Goal: Find specific page/section: Find specific page/section

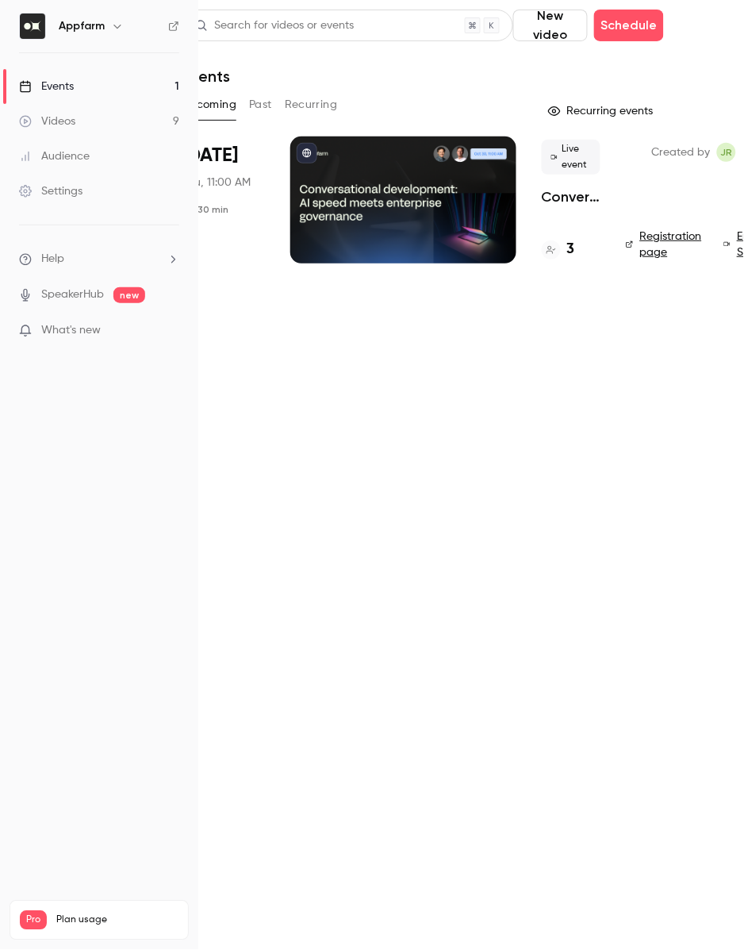
scroll to position [0, 77]
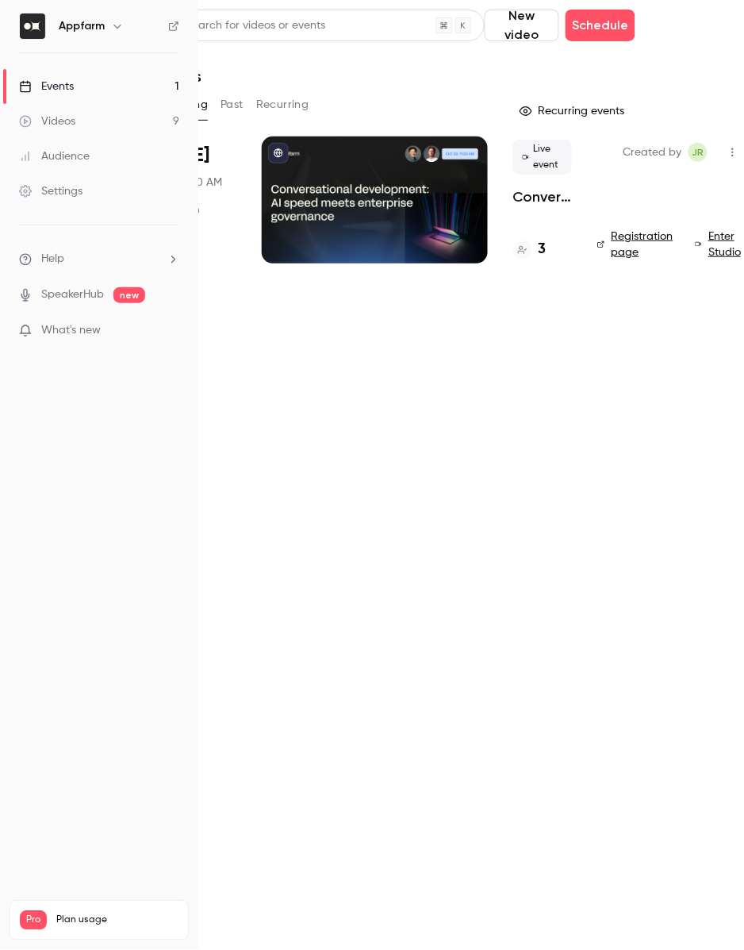
click at [546, 247] on h4 "3" at bounding box center [543, 249] width 8 height 21
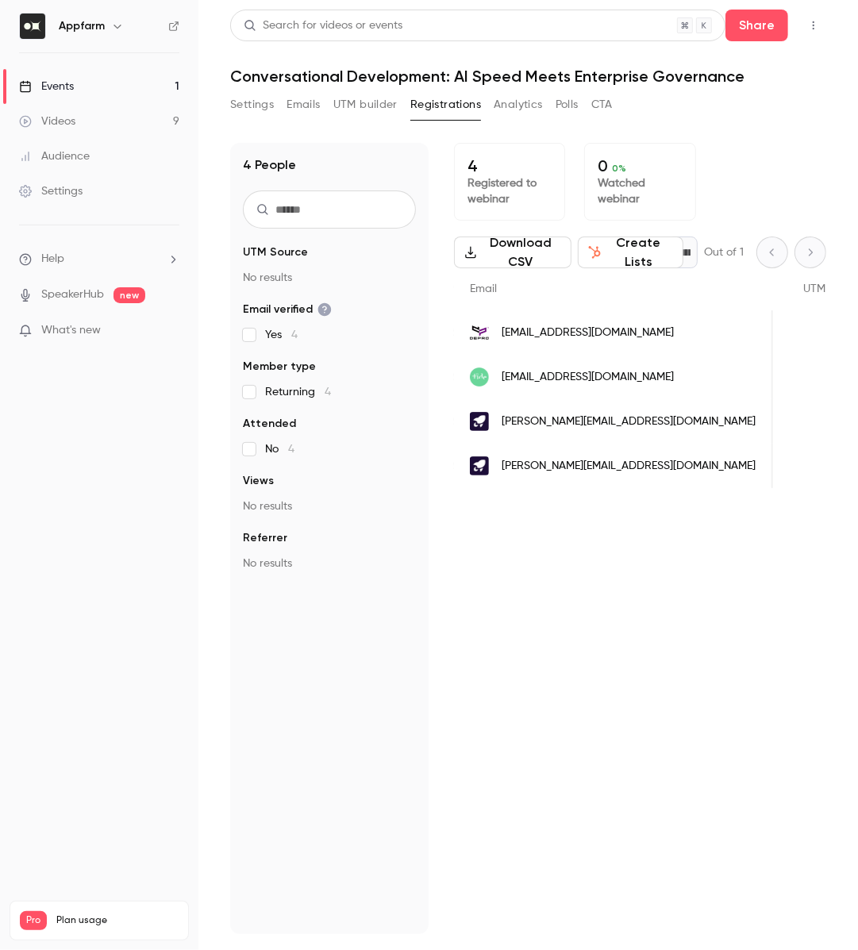
scroll to position [0, 921]
